Goal: Check status: Check status

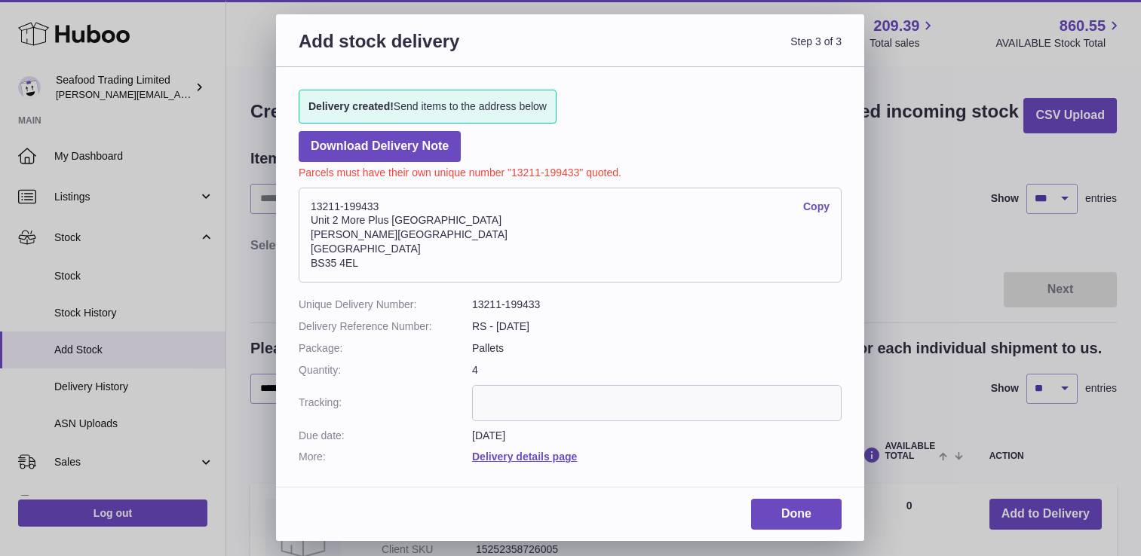
select select "***"
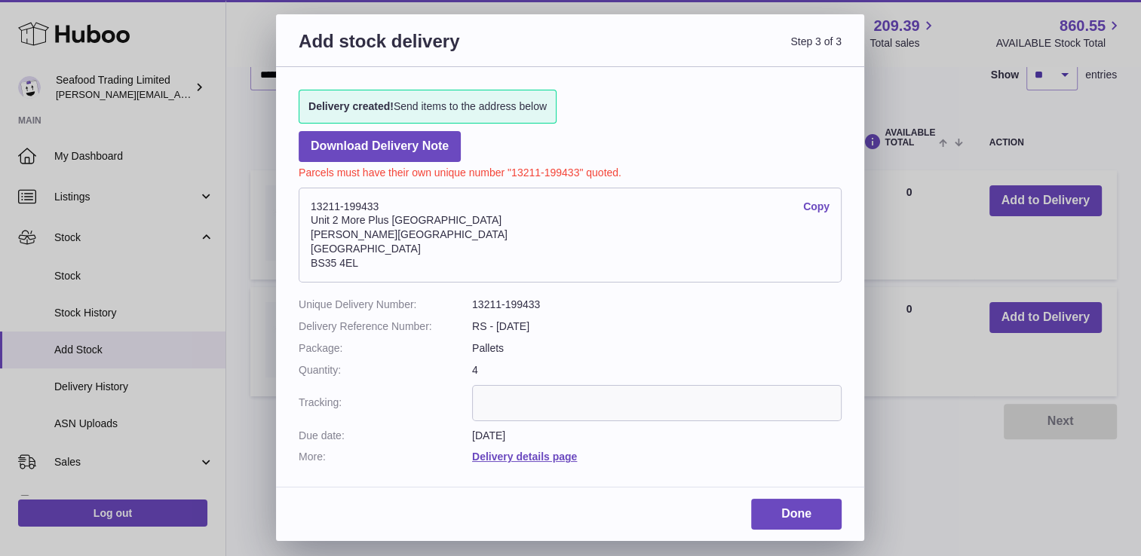
click at [787, 532] on div "Done" at bounding box center [570, 520] width 588 height 42
click at [798, 516] on link "Done" at bounding box center [796, 514] width 90 height 31
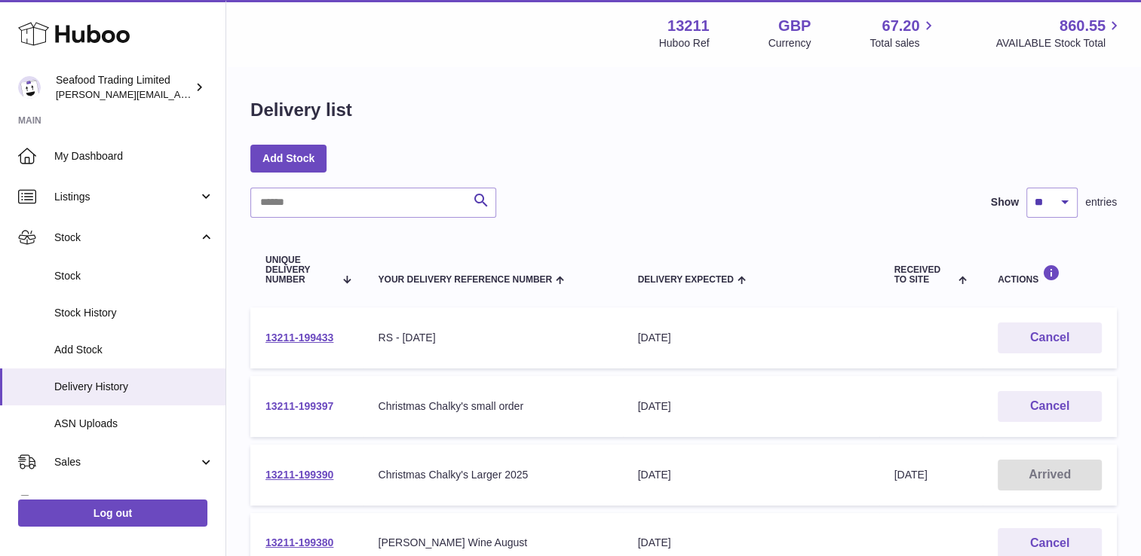
click at [304, 406] on link "13211-199397" at bounding box center [299, 406] width 68 height 12
